Goal: Task Accomplishment & Management: Use online tool/utility

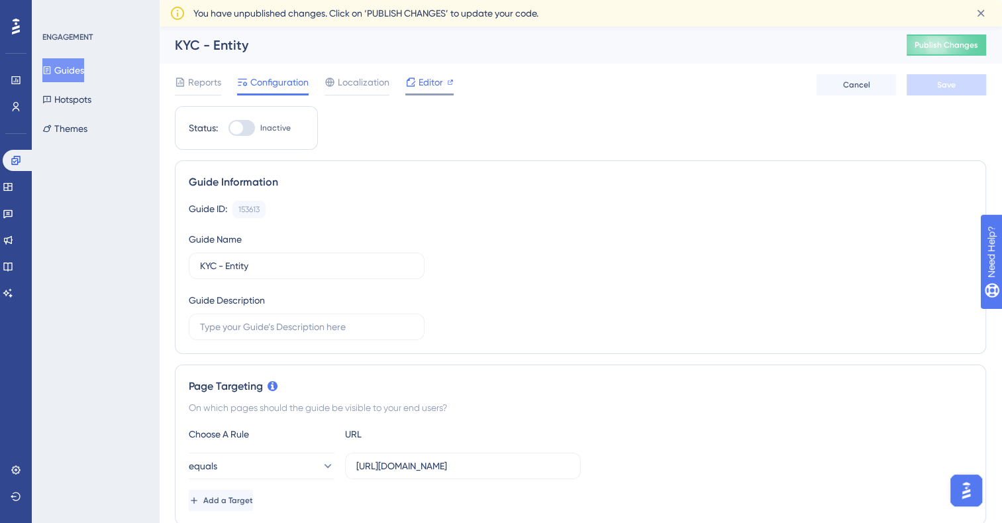
click at [433, 82] on span "Editor" at bounding box center [431, 82] width 25 height 16
click at [72, 69] on button "Guides" at bounding box center [63, 70] width 42 height 24
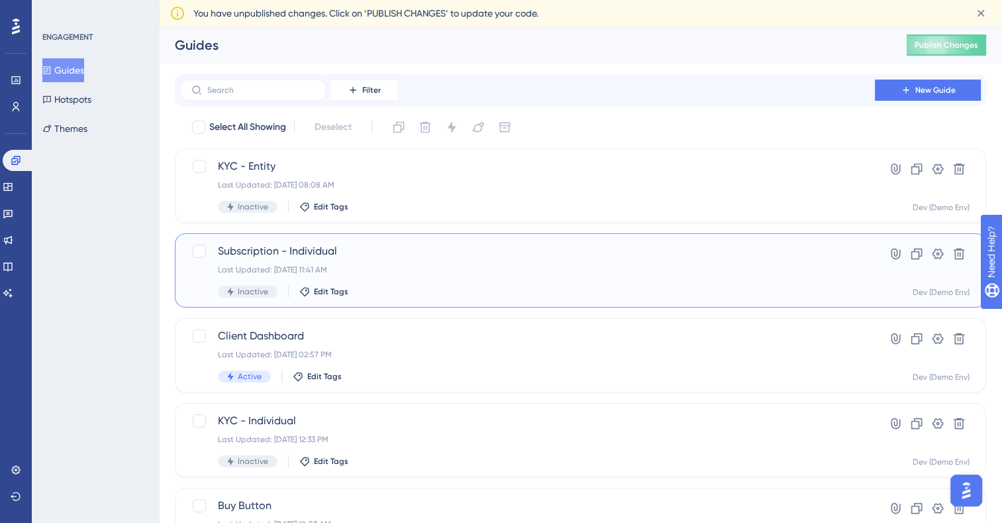
click at [407, 259] on div "Subscription - Individual Last Updated: Oct 01 2025, 11:41 AM Inactive Edit Tags" at bounding box center [527, 270] width 619 height 54
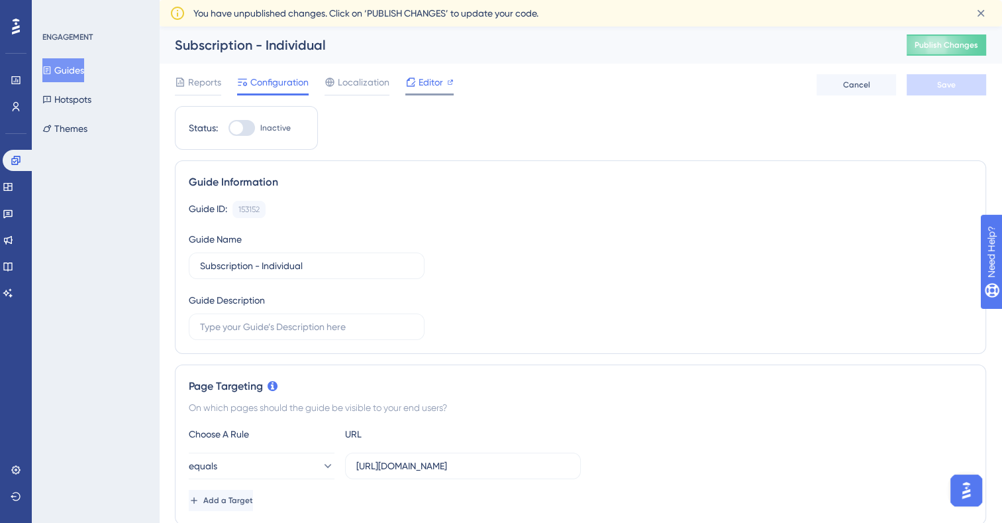
click at [429, 87] on span "Editor" at bounding box center [431, 82] width 25 height 16
click at [431, 81] on span "Editor" at bounding box center [431, 82] width 25 height 16
click at [413, 83] on icon at bounding box center [410, 82] width 11 height 11
